Goal: Information Seeking & Learning: Learn about a topic

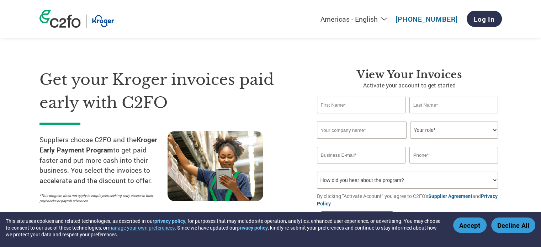
click at [468, 227] on button "Accept" at bounding box center [470, 225] width 33 height 15
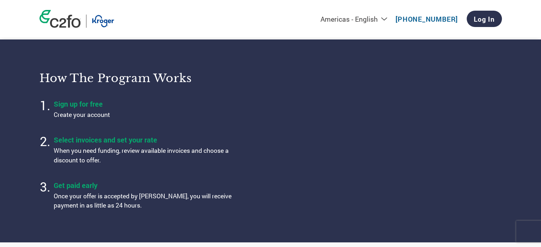
scroll to position [214, 0]
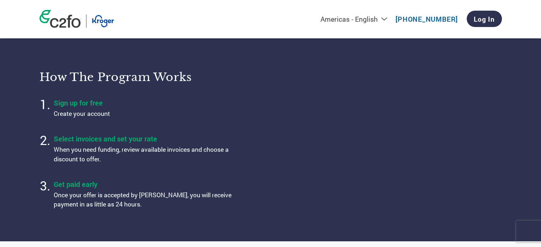
click at [246, 98] on ol "Sign up for free Create your account Select invoices and set your rate When you…" at bounding box center [151, 154] width 222 height 117
click at [243, 135] on ol "Sign up for free Create your account Select invoices and set your rate When you…" at bounding box center [151, 154] width 222 height 117
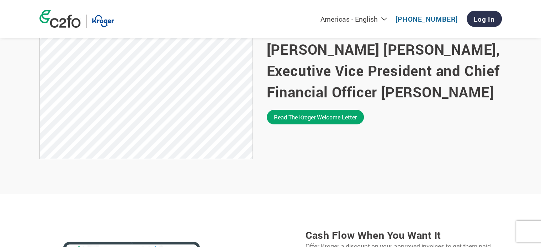
scroll to position [534, 0]
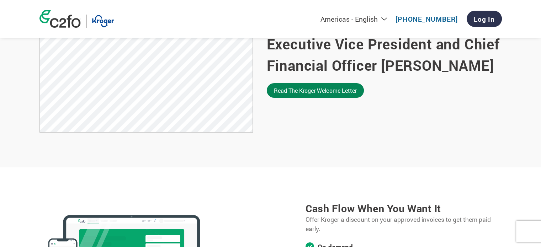
click at [301, 91] on link "Read the Kroger welcome letter" at bounding box center [315, 90] width 97 height 15
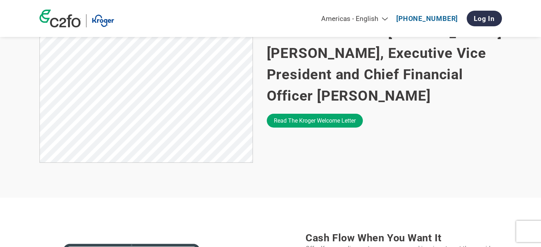
scroll to position [440, 0]
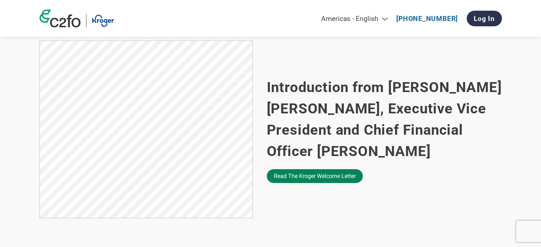
click at [301, 176] on link "Read the Kroger welcome letter" at bounding box center [315, 176] width 96 height 14
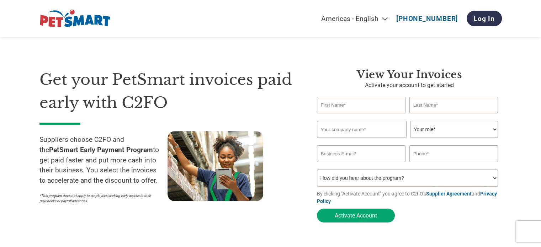
click at [294, 95] on h1 "Get your PetSmart invoices paid early with C2FO" at bounding box center [168, 91] width 256 height 46
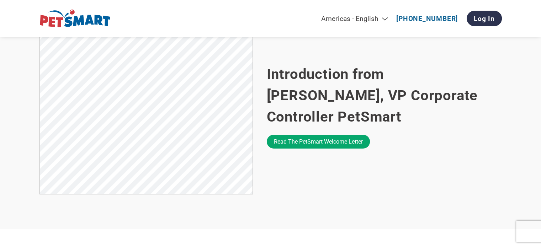
scroll to position [463, 0]
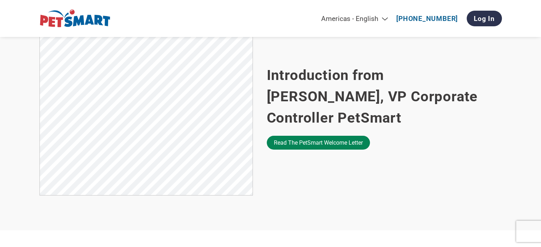
click at [316, 138] on link "Read the PetSmart welcome letter" at bounding box center [318, 143] width 103 height 14
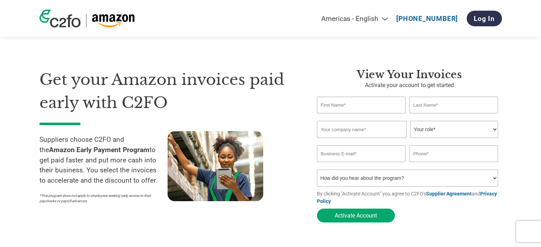
click at [293, 144] on div at bounding box center [232, 169] width 128 height 76
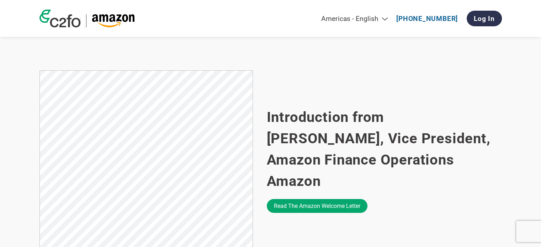
scroll to position [427, 0]
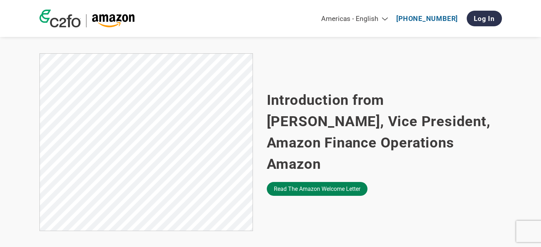
click at [317, 183] on link "Read the Amazon welcome letter" at bounding box center [317, 189] width 101 height 14
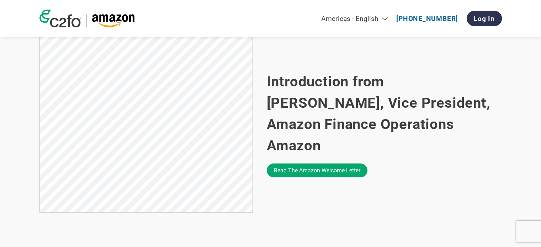
scroll to position [463, 0]
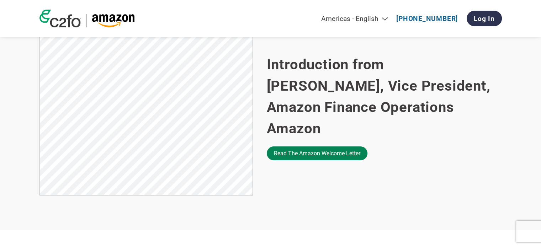
click at [301, 147] on link "Read the Amazon welcome letter" at bounding box center [317, 154] width 101 height 14
click at [295, 147] on link "Read the Amazon welcome letter" at bounding box center [317, 154] width 101 height 14
